Goal: Task Accomplishment & Management: Manage account settings

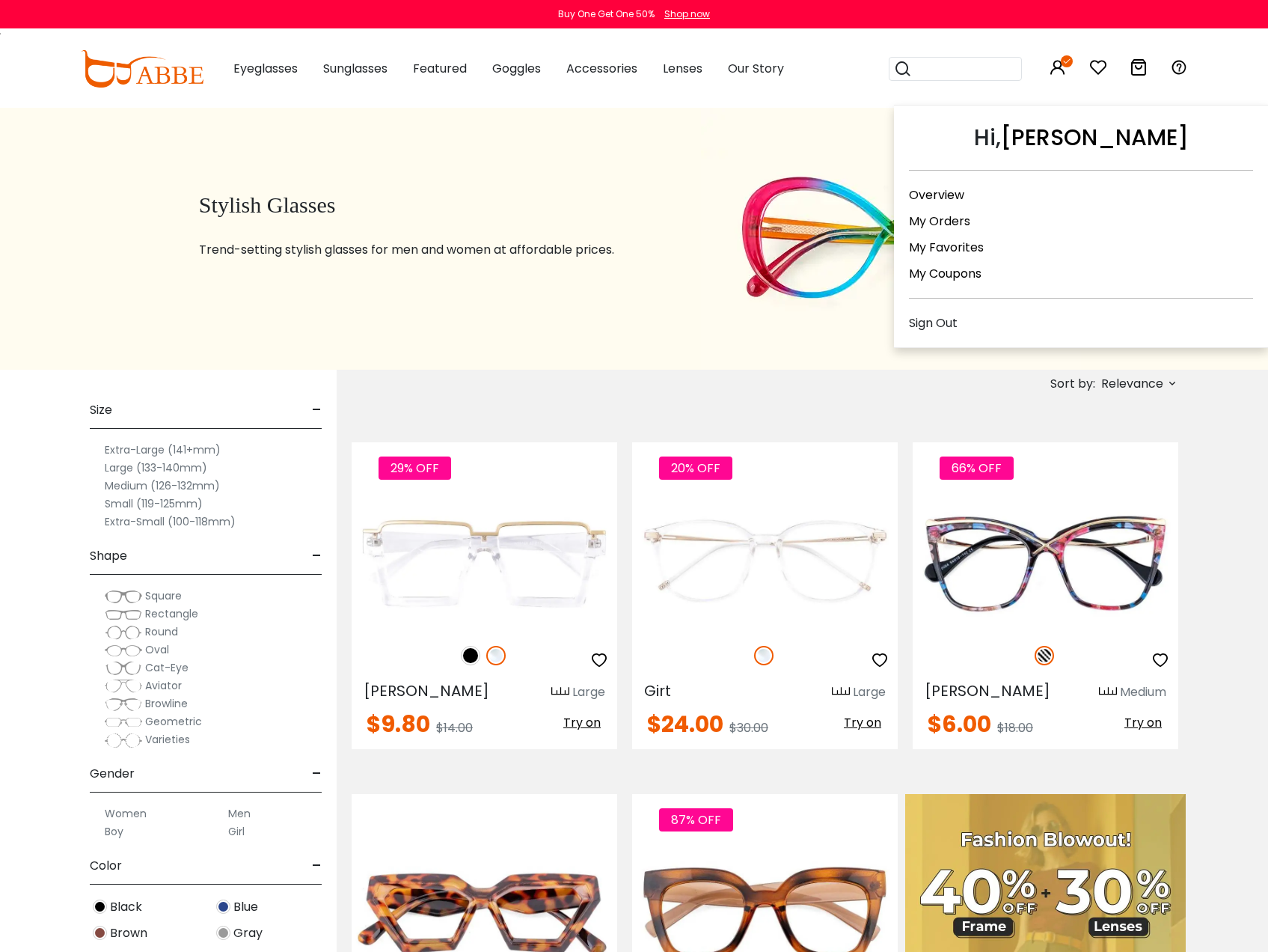
click at [1059, 69] on icon at bounding box center [1057, 67] width 18 height 18
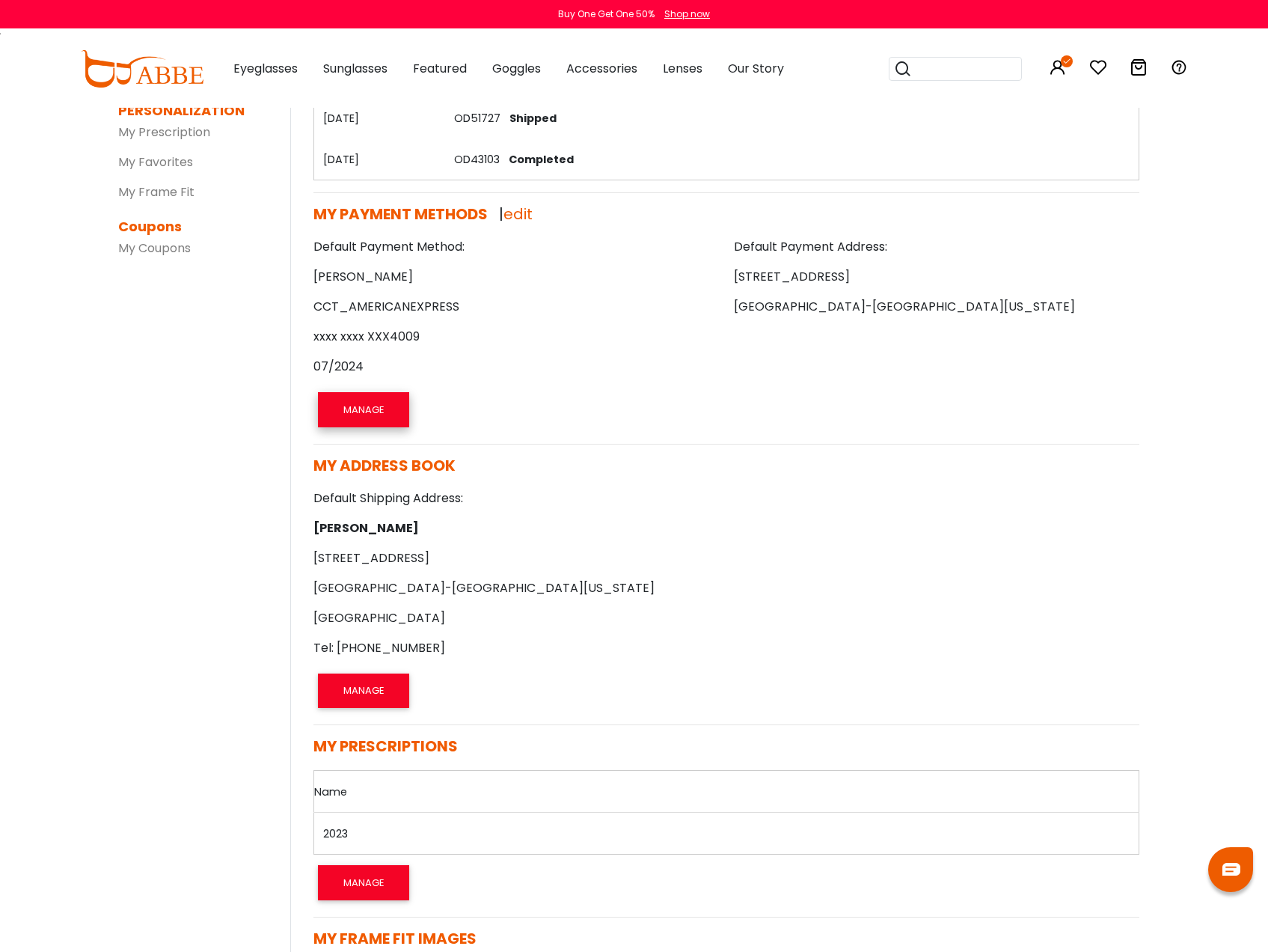
scroll to position [449, 0]
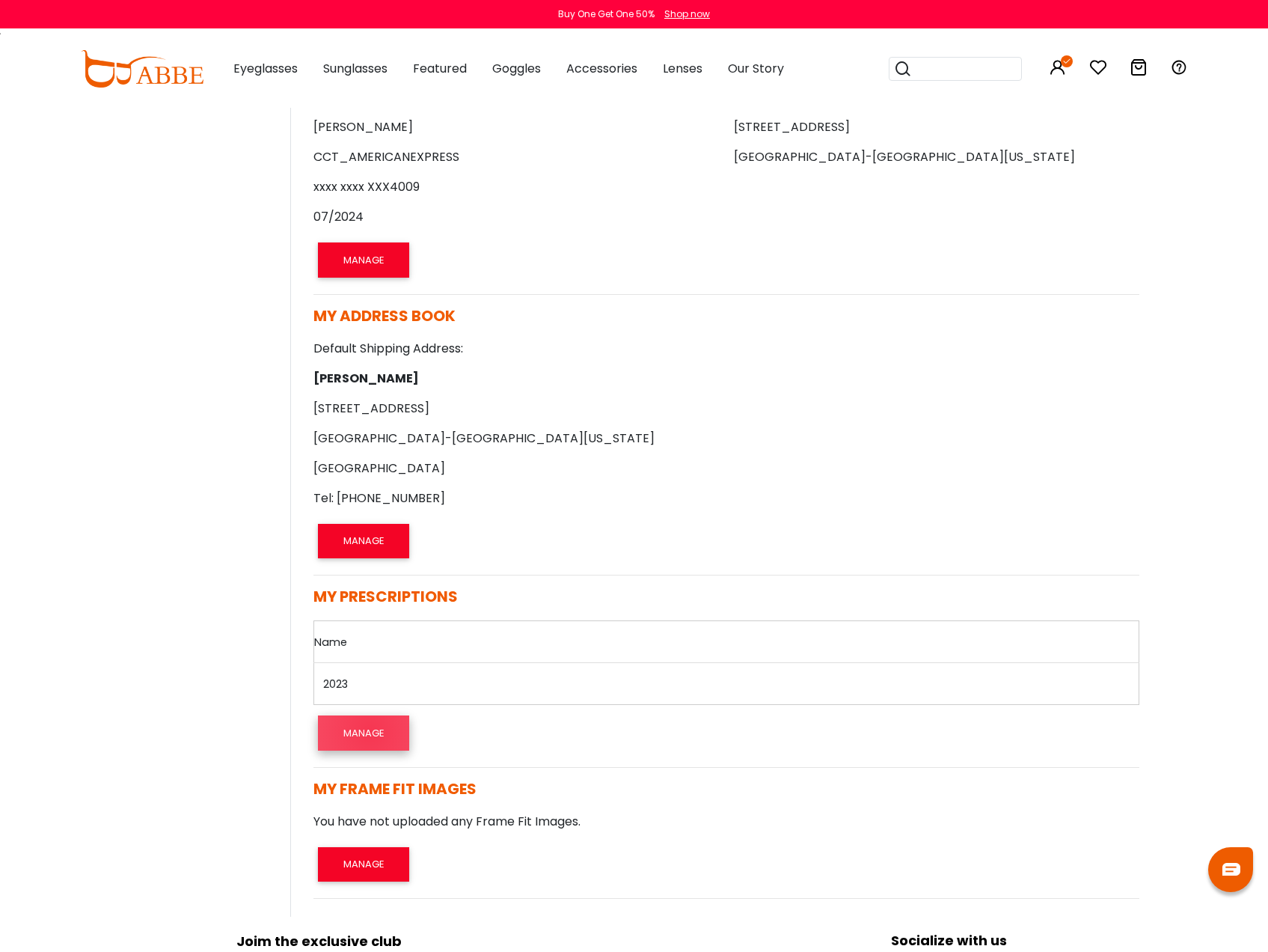
click at [371, 732] on button "MANAGE" at bounding box center [363, 733] width 91 height 34
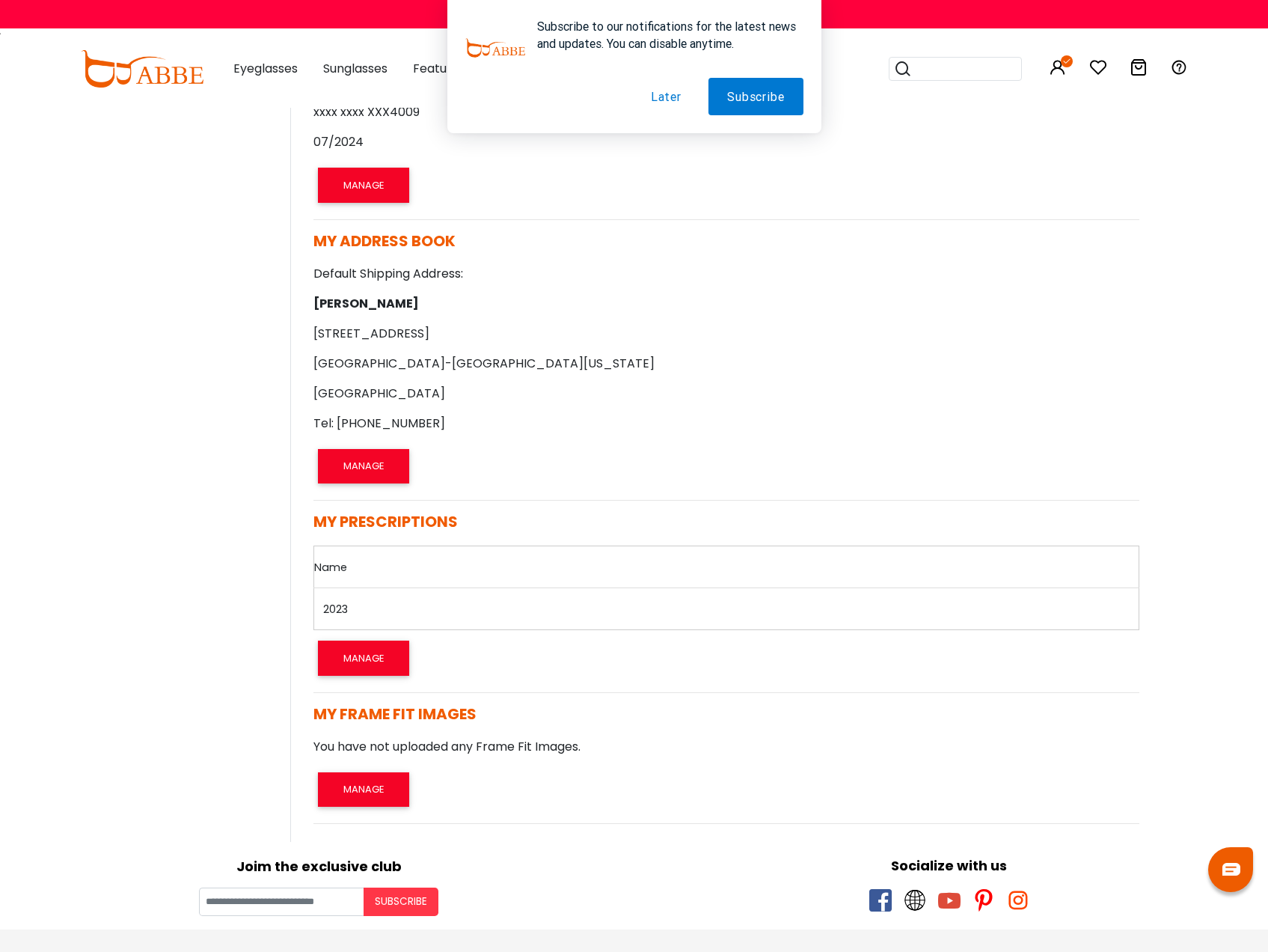
scroll to position [449, 0]
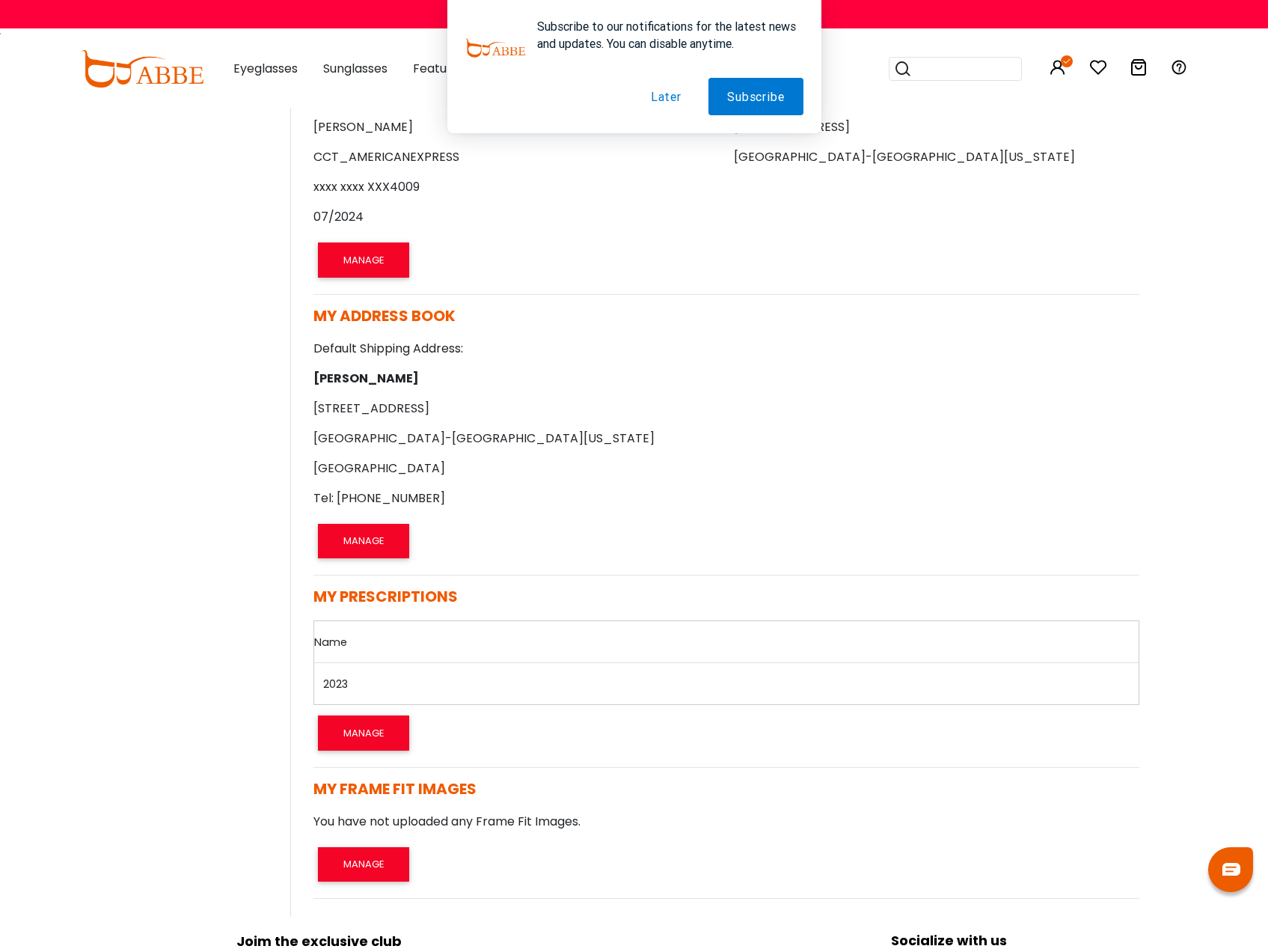
click at [668, 102] on button "Later" at bounding box center [666, 96] width 68 height 37
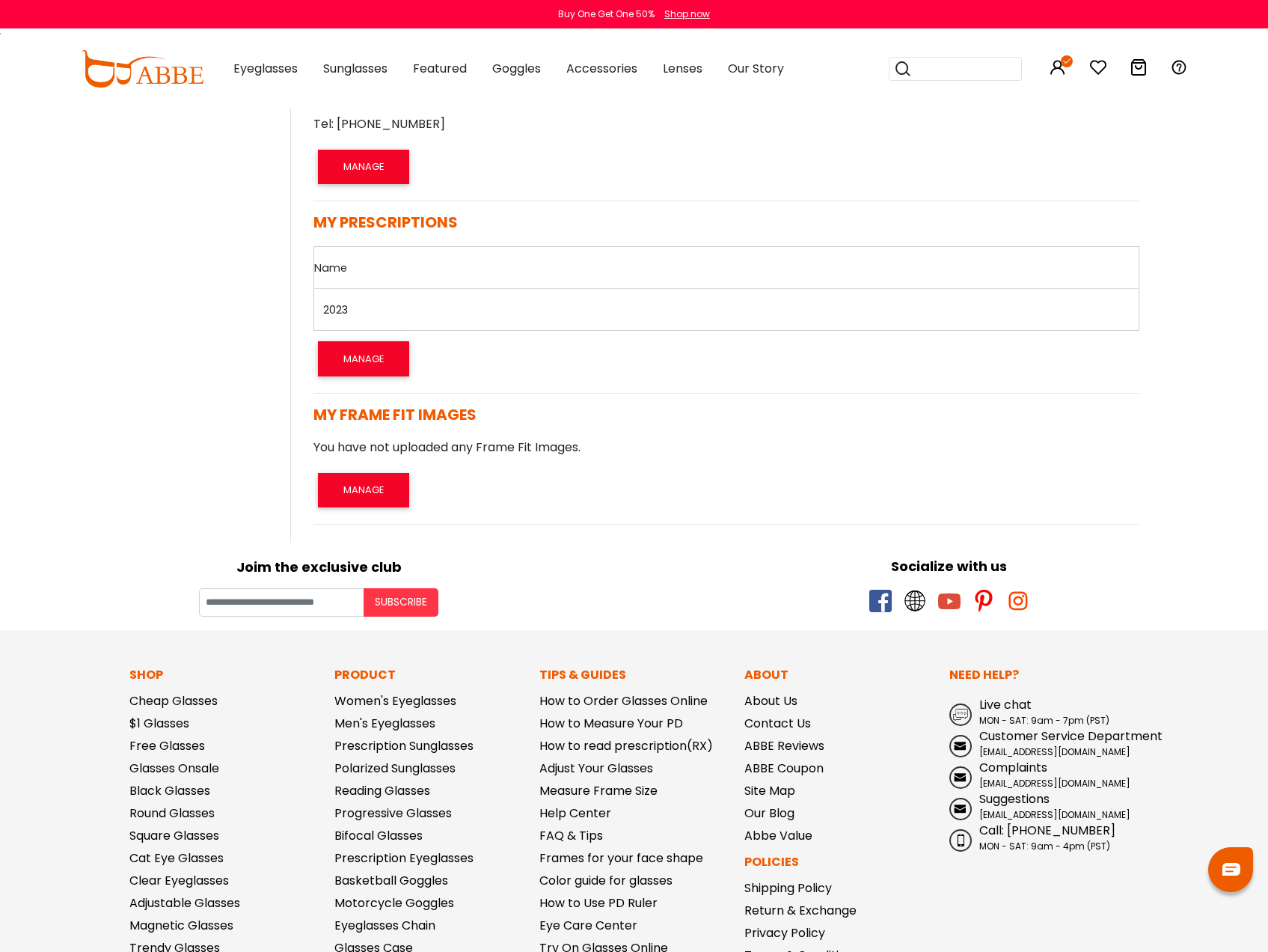
scroll to position [673, 0]
